Goal: Task Accomplishment & Management: Use online tool/utility

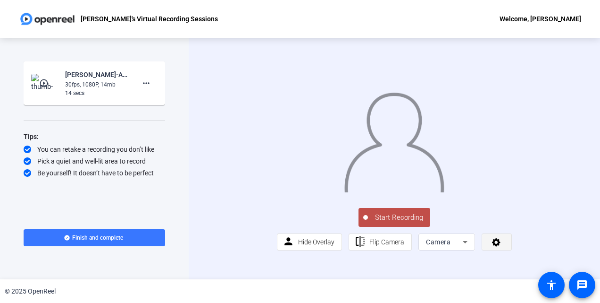
click at [494, 246] on icon at bounding box center [496, 241] width 11 height 9
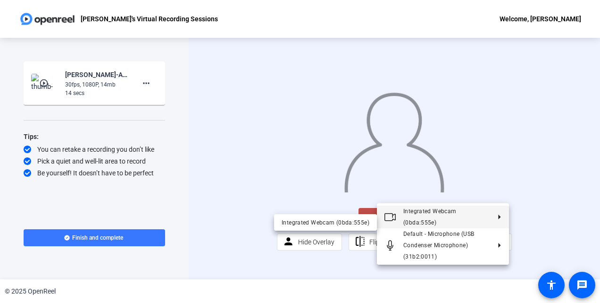
click at [531, 240] on div at bounding box center [300, 151] width 600 height 303
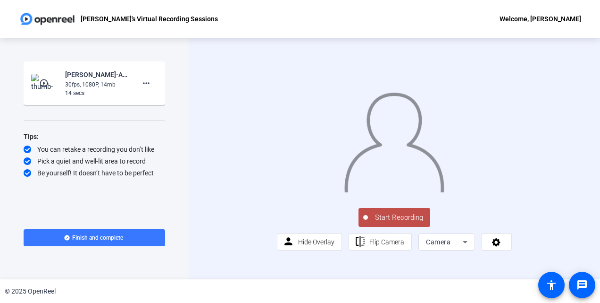
scroll to position [2, 0]
click at [321, 245] on span "Hide Overlay" at bounding box center [316, 242] width 36 height 8
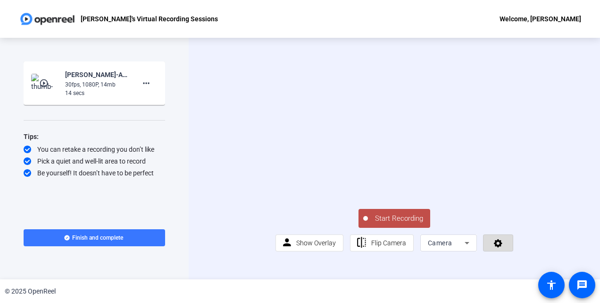
click at [494, 247] on icon at bounding box center [498, 242] width 11 height 9
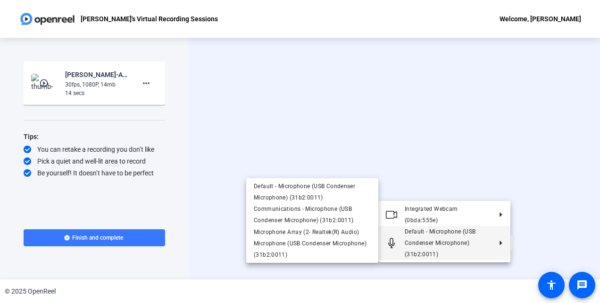
click at [551, 234] on div at bounding box center [300, 151] width 600 height 303
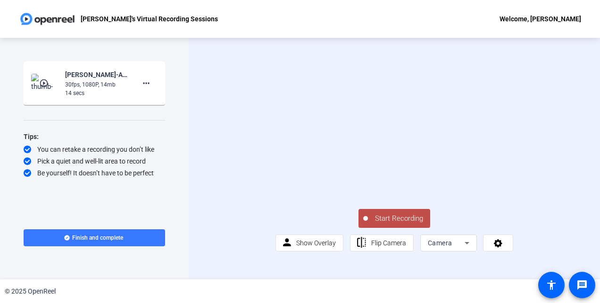
click at [405, 224] on span "Start Recording" at bounding box center [399, 218] width 62 height 11
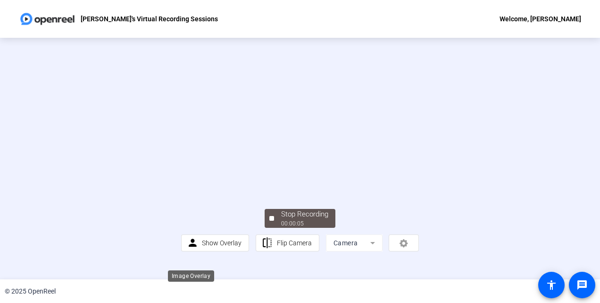
scroll to position [58, 0]
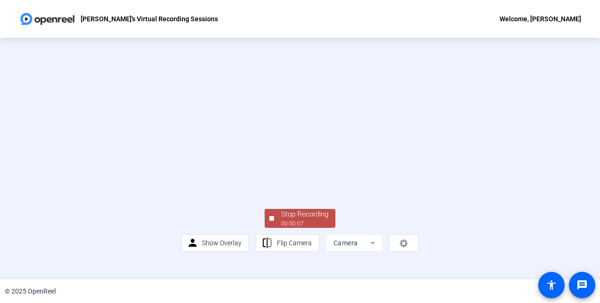
click at [301, 228] on div "00:00:07" at bounding box center [304, 223] width 47 height 8
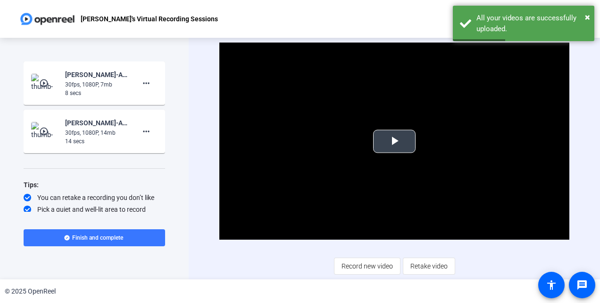
click at [395, 141] on span "Video Player" at bounding box center [395, 141] width 0 height 0
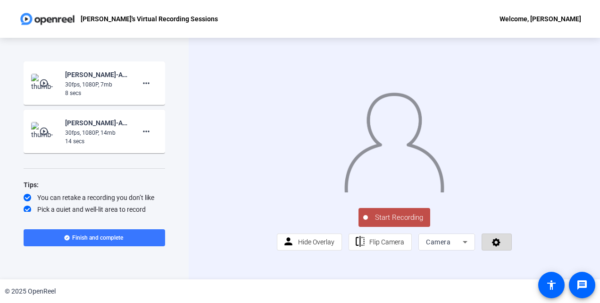
click at [498, 246] on icon at bounding box center [496, 241] width 11 height 9
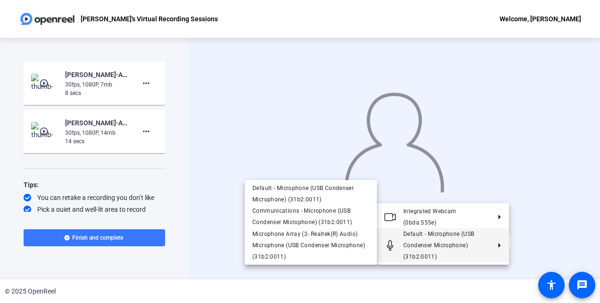
click at [305, 272] on div at bounding box center [300, 151] width 600 height 303
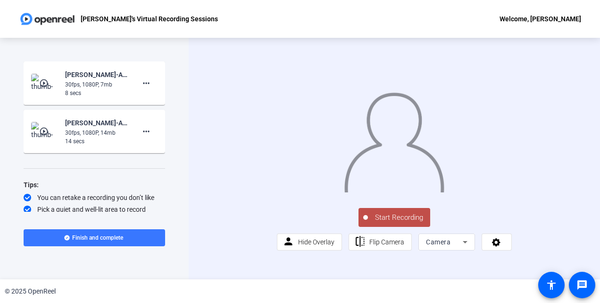
scroll to position [2, 0]
click at [456, 247] on div "Camera" at bounding box center [444, 241] width 37 height 11
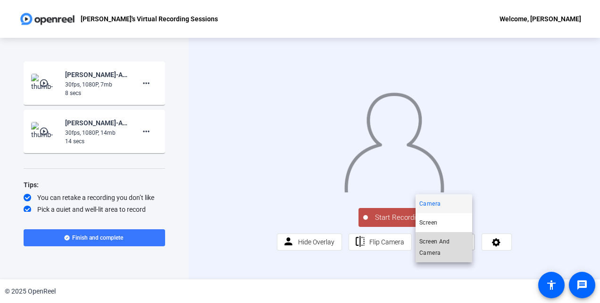
click at [440, 242] on span "Screen And Camera" at bounding box center [444, 247] width 49 height 23
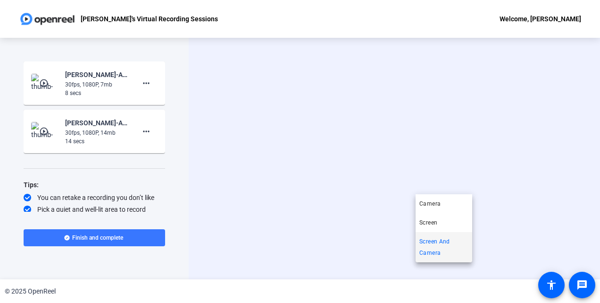
scroll to position [0, 0]
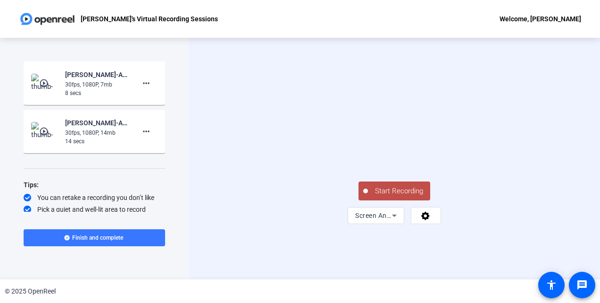
click at [390, 196] on span "Start Recording" at bounding box center [399, 191] width 62 height 11
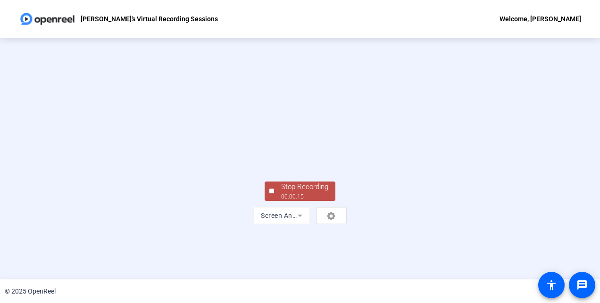
scroll to position [58, 0]
click at [307, 192] on div "Stop Recording" at bounding box center [304, 186] width 47 height 11
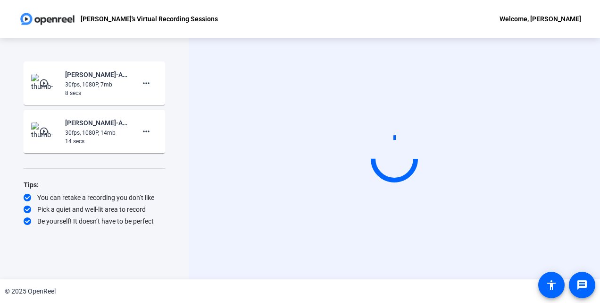
scroll to position [0, 0]
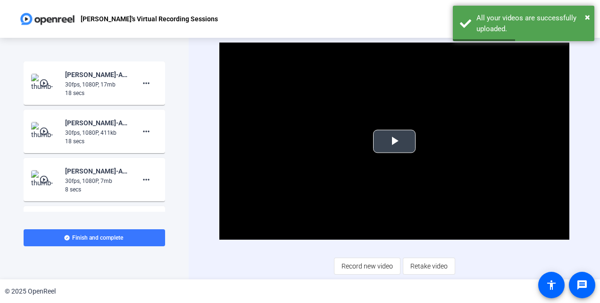
click at [395, 141] on span "Video Player" at bounding box center [395, 141] width 0 height 0
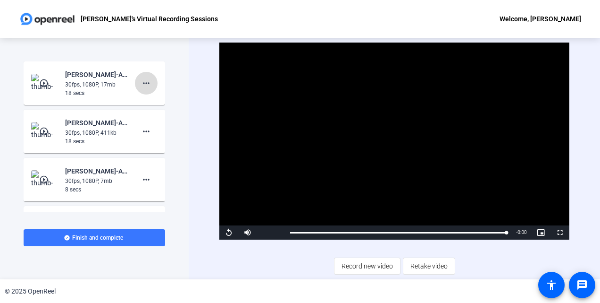
click at [141, 84] on mat-icon "more_horiz" at bounding box center [146, 82] width 11 height 11
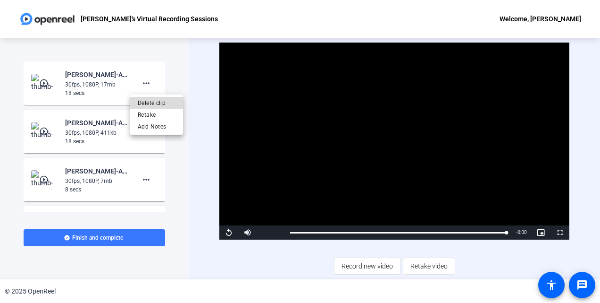
click at [157, 102] on span "Delete clip" at bounding box center [157, 102] width 38 height 11
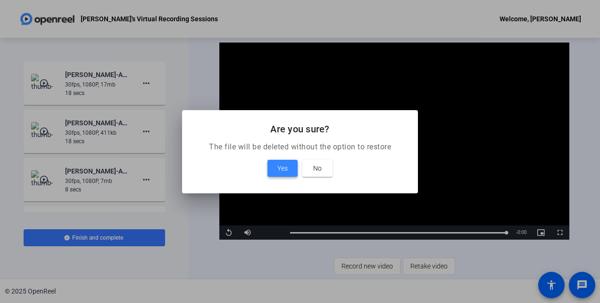
click at [281, 166] on span "Yes" at bounding box center [283, 167] width 10 height 11
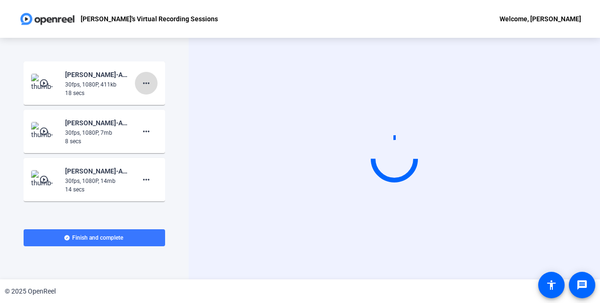
click at [143, 82] on mat-icon "more_horiz" at bounding box center [146, 82] width 11 height 11
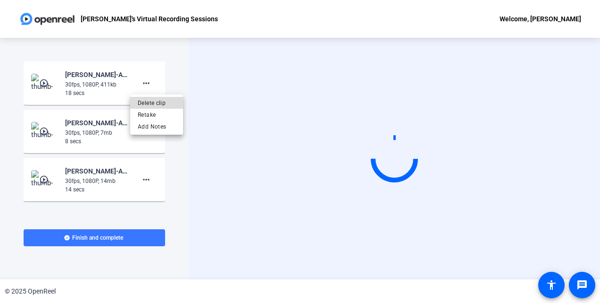
click at [145, 103] on span "Delete clip" at bounding box center [157, 102] width 38 height 11
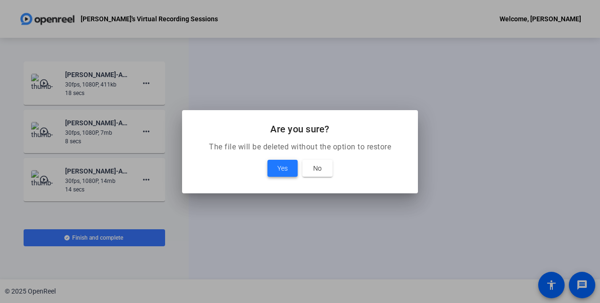
click at [276, 165] on span at bounding box center [283, 168] width 30 height 23
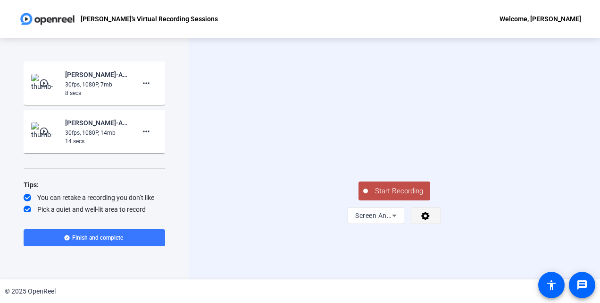
click at [427, 220] on icon at bounding box center [426, 215] width 11 height 9
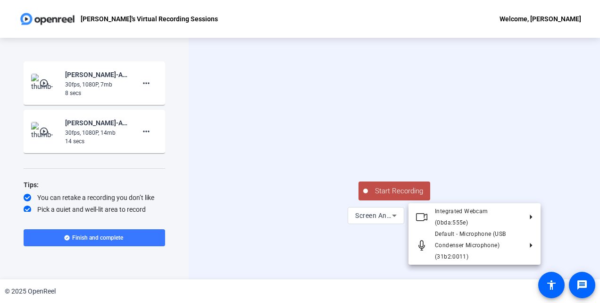
click at [393, 272] on div at bounding box center [300, 151] width 600 height 303
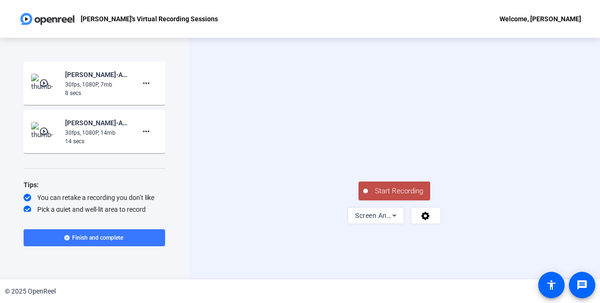
scroll to position [2, 0]
click at [393, 221] on icon at bounding box center [394, 215] width 11 height 11
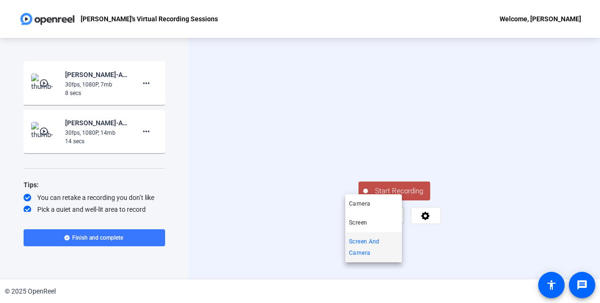
click at [422, 268] on div at bounding box center [300, 151] width 600 height 303
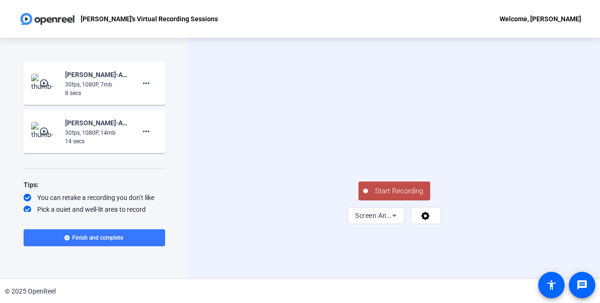
click at [422, 220] on icon at bounding box center [426, 215] width 8 height 8
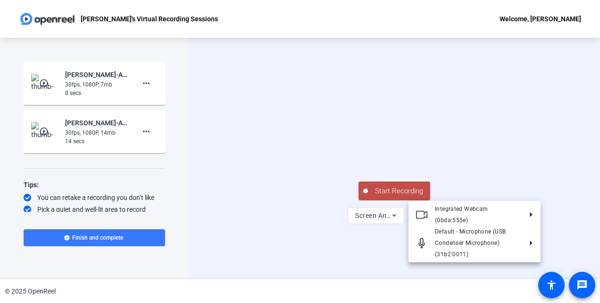
click at [474, 266] on div at bounding box center [300, 151] width 600 height 303
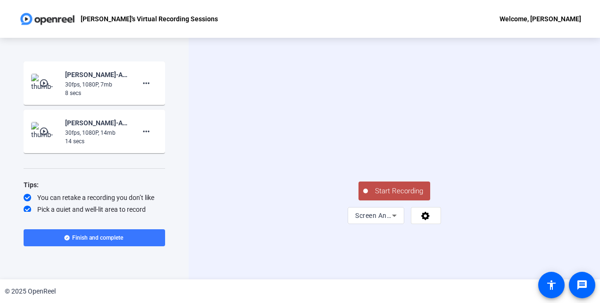
click at [410, 200] on button "Start Recording" at bounding box center [395, 190] width 72 height 19
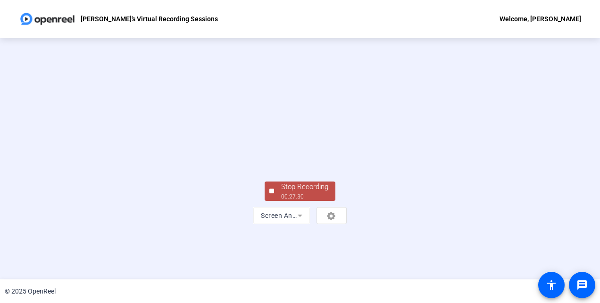
click at [371, 173] on video at bounding box center [300, 133] width 142 height 80
click at [289, 192] on div "Stop Recording" at bounding box center [304, 186] width 47 height 11
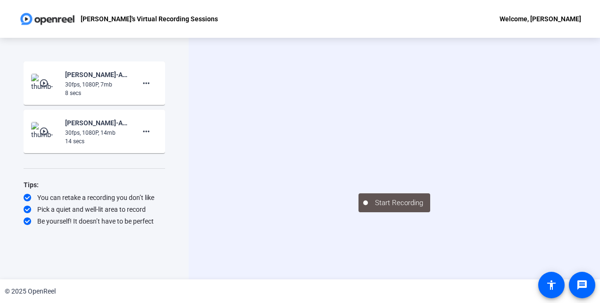
click at [110, 96] on div "8 secs" at bounding box center [96, 93] width 63 height 8
drag, startPoint x: 110, startPoint y: 96, endPoint x: 83, endPoint y: 81, distance: 30.4
click at [83, 81] on div "30fps, 1080P, 7mb" at bounding box center [96, 84] width 63 height 8
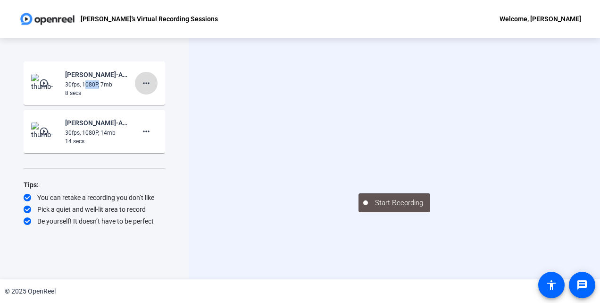
click at [143, 83] on mat-icon "more_horiz" at bounding box center [146, 82] width 11 height 11
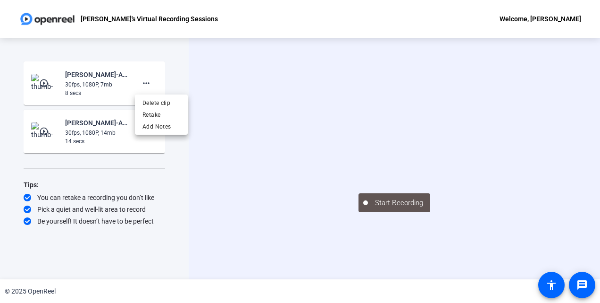
click at [203, 75] on div at bounding box center [300, 151] width 600 height 303
